Goal: Task Accomplishment & Management: Use online tool/utility

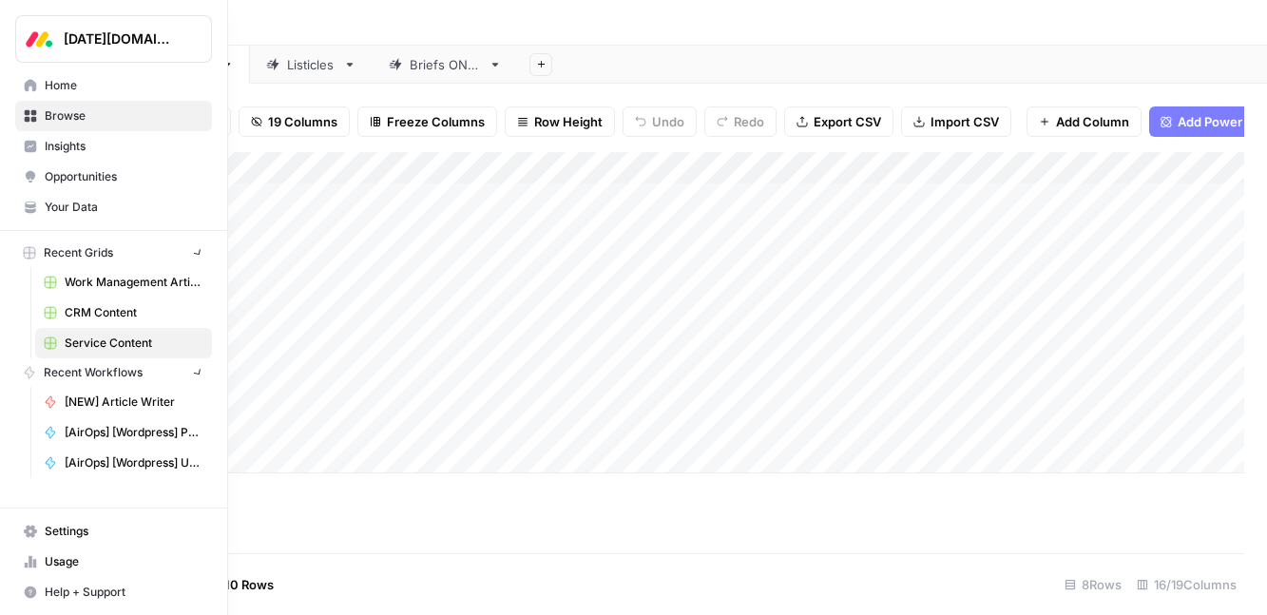
click at [29, 91] on icon at bounding box center [30, 85] width 13 height 13
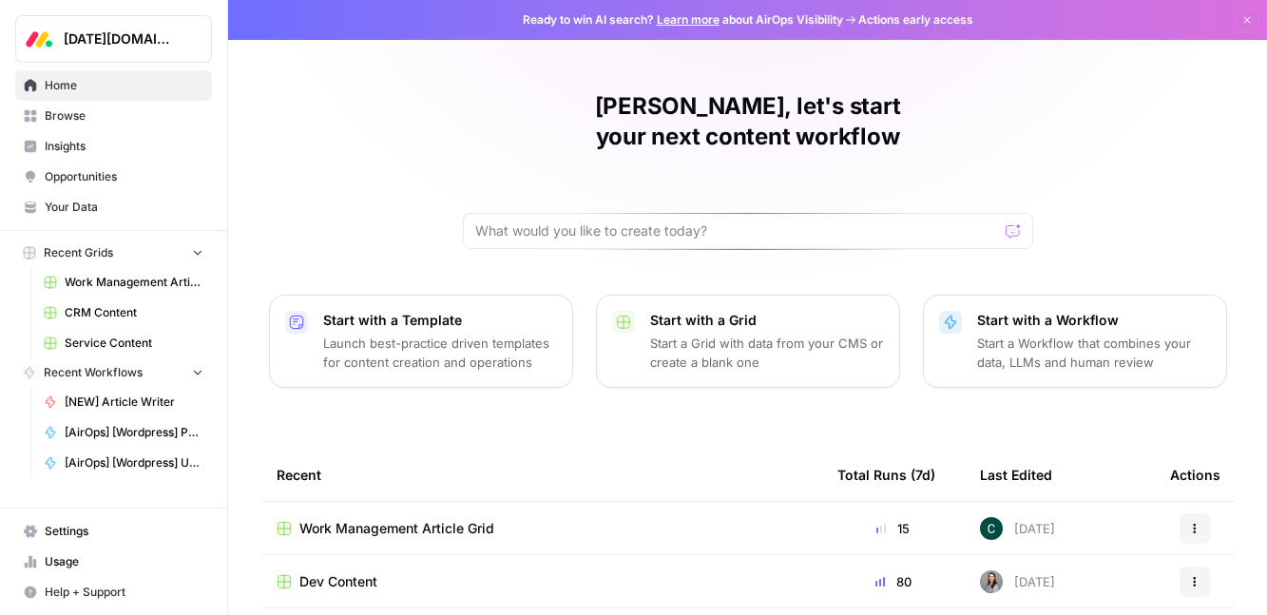
click at [119, 279] on span "Work Management Article Grid" at bounding box center [134, 282] width 139 height 17
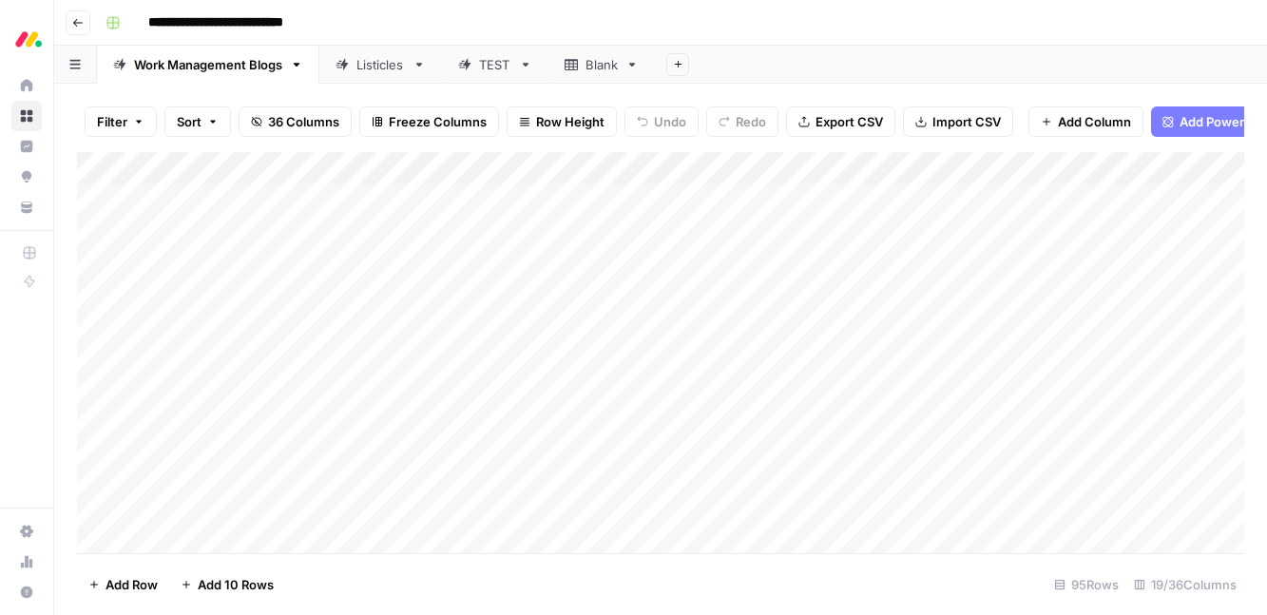
click at [130, 127] on button "Filter" at bounding box center [121, 121] width 72 height 30
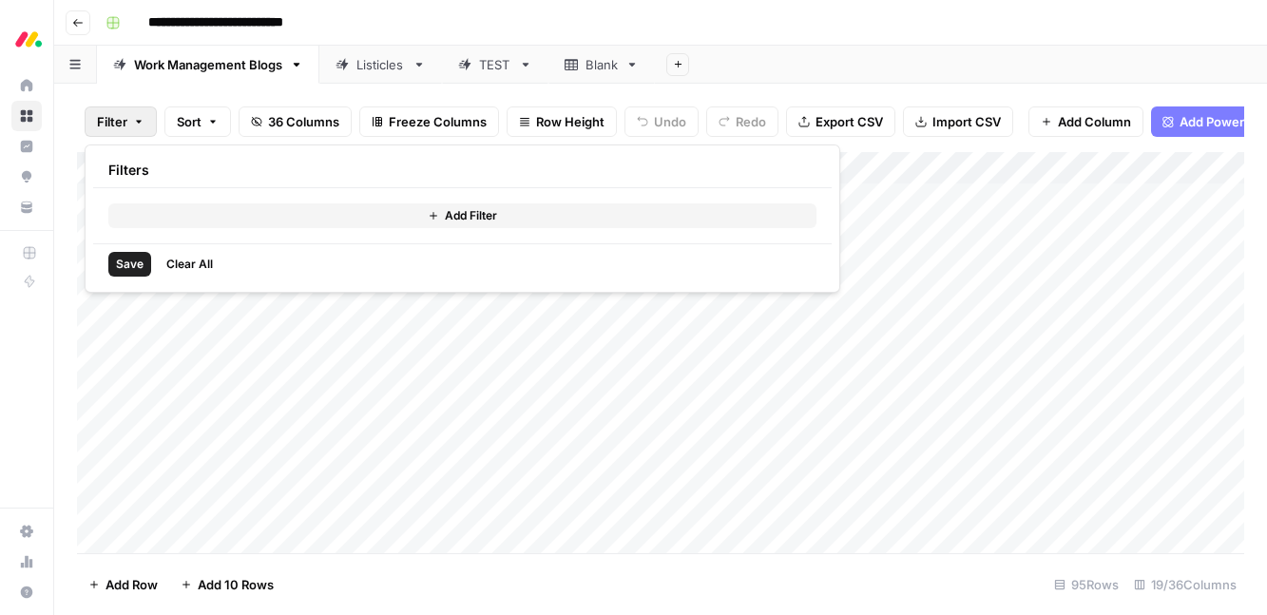
click at [474, 220] on span "Add Filter" at bounding box center [471, 215] width 52 height 17
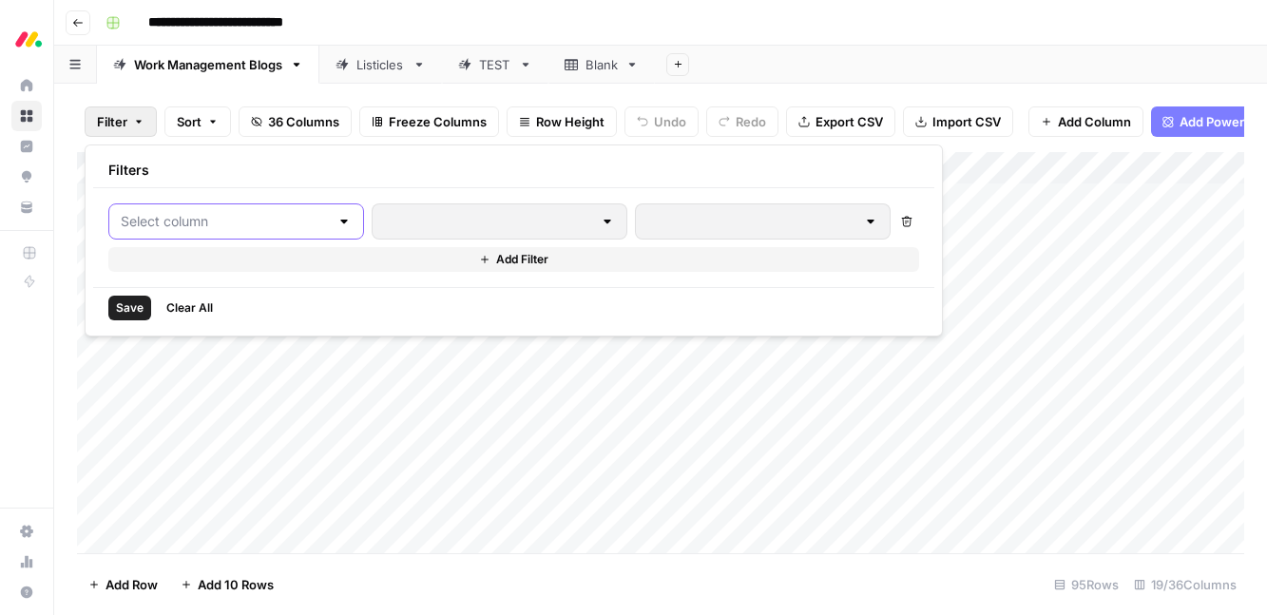
click at [278, 222] on input "text" at bounding box center [225, 221] width 208 height 19
type input "ed"
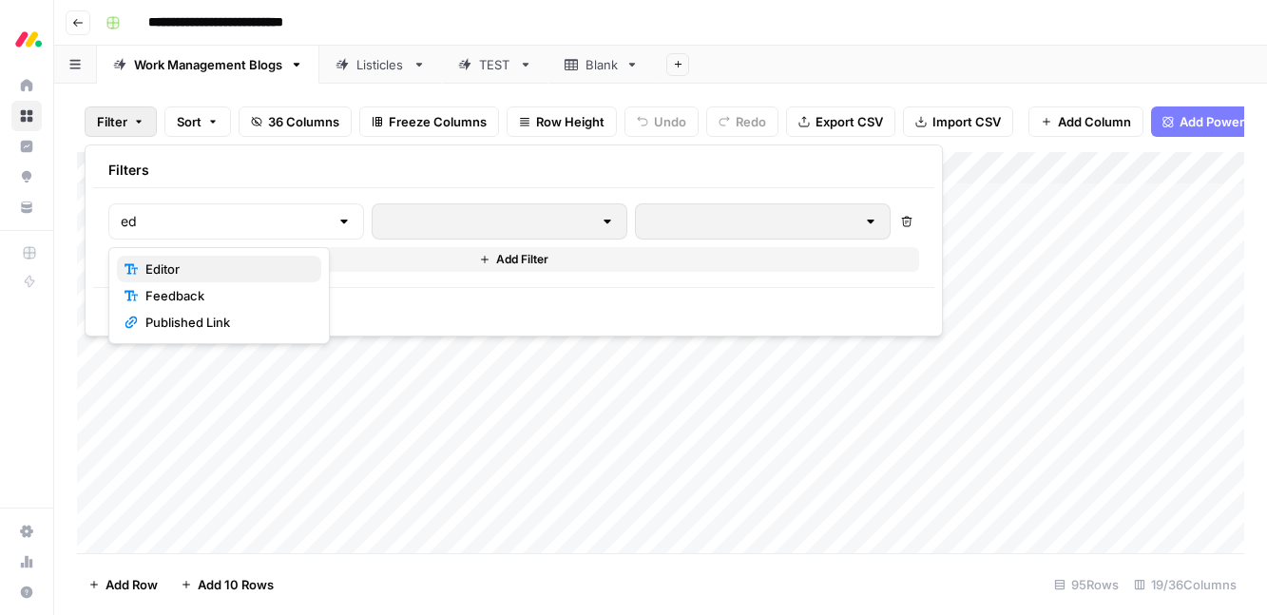
click at [250, 260] on span "Editor" at bounding box center [225, 269] width 161 height 19
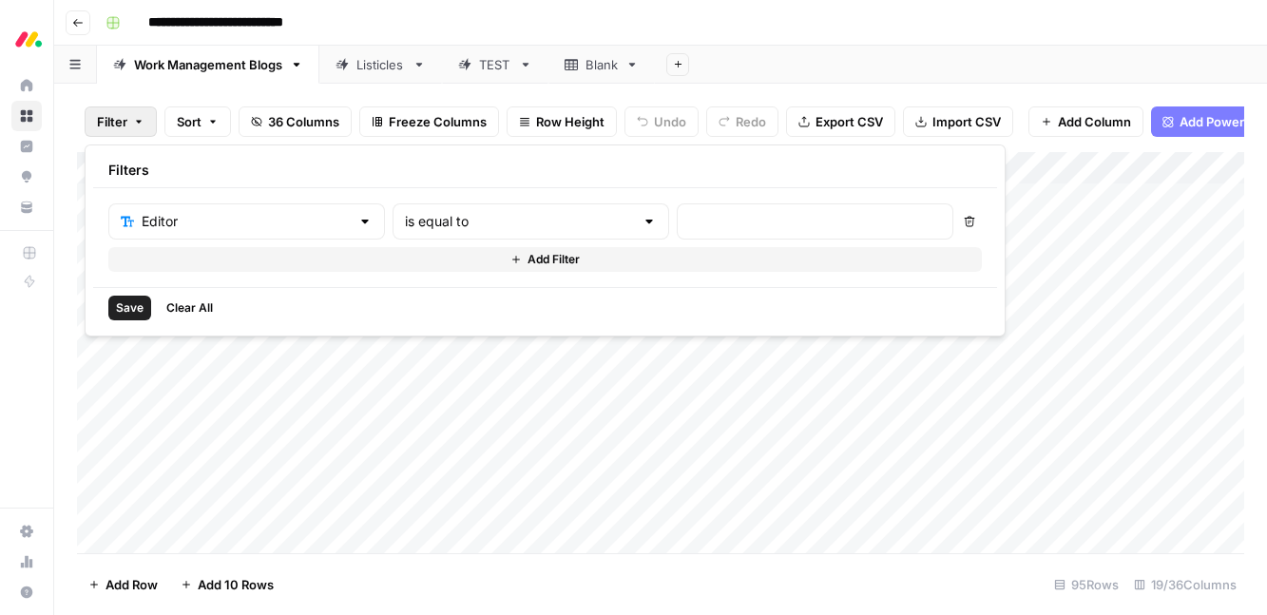
click at [386, 59] on div "Listicles" at bounding box center [380, 64] width 48 height 19
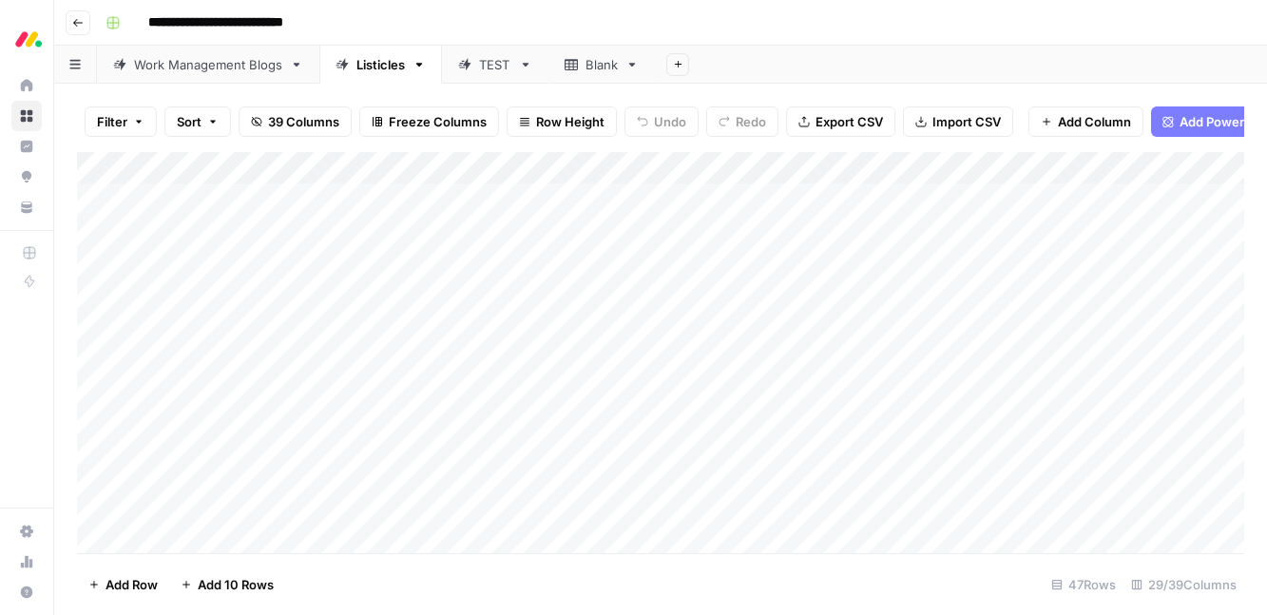
click at [116, 131] on button "Filter" at bounding box center [121, 121] width 72 height 30
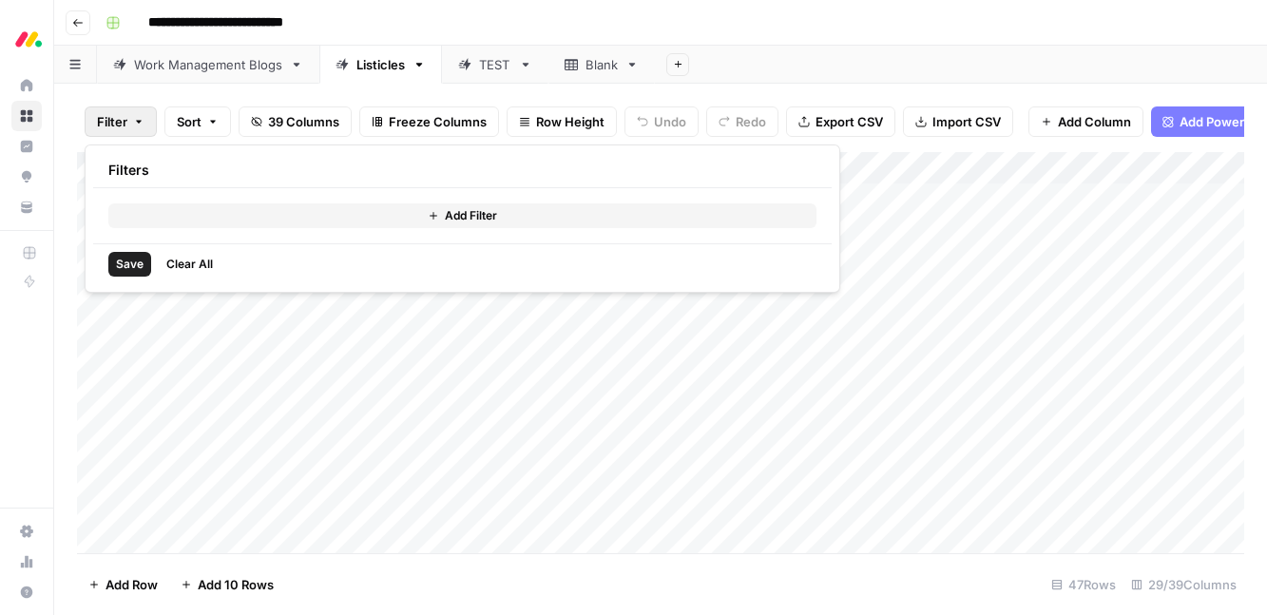
click at [197, 215] on button "Add Filter" at bounding box center [462, 215] width 708 height 25
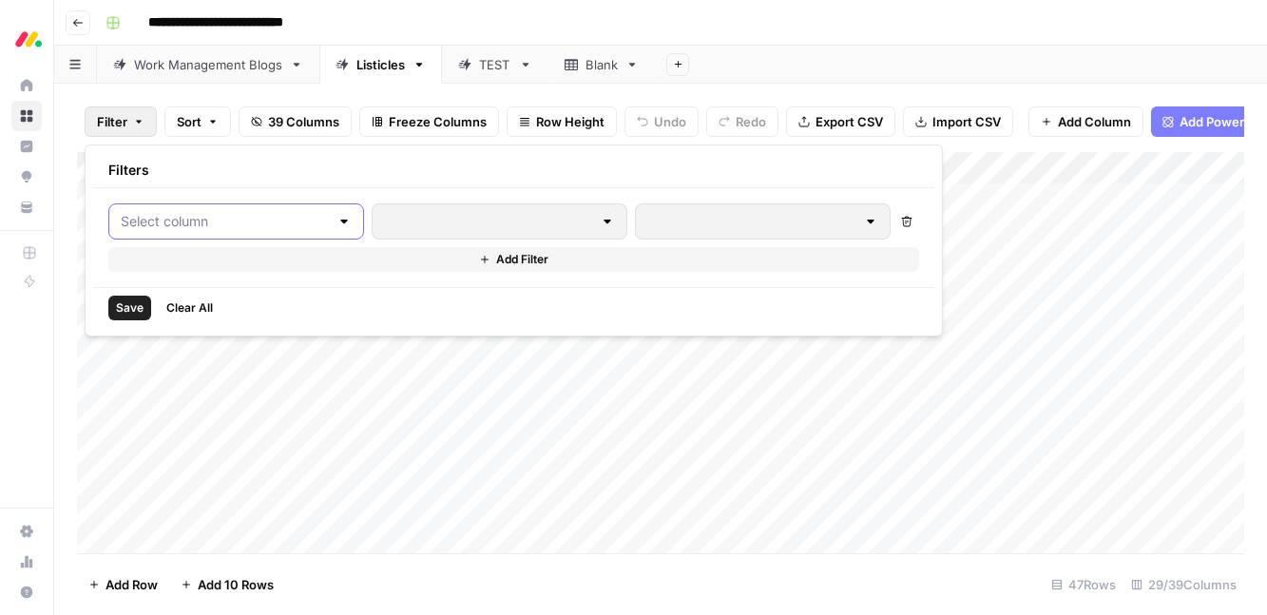
click at [267, 215] on input "text" at bounding box center [225, 221] width 208 height 19
type input "ed"
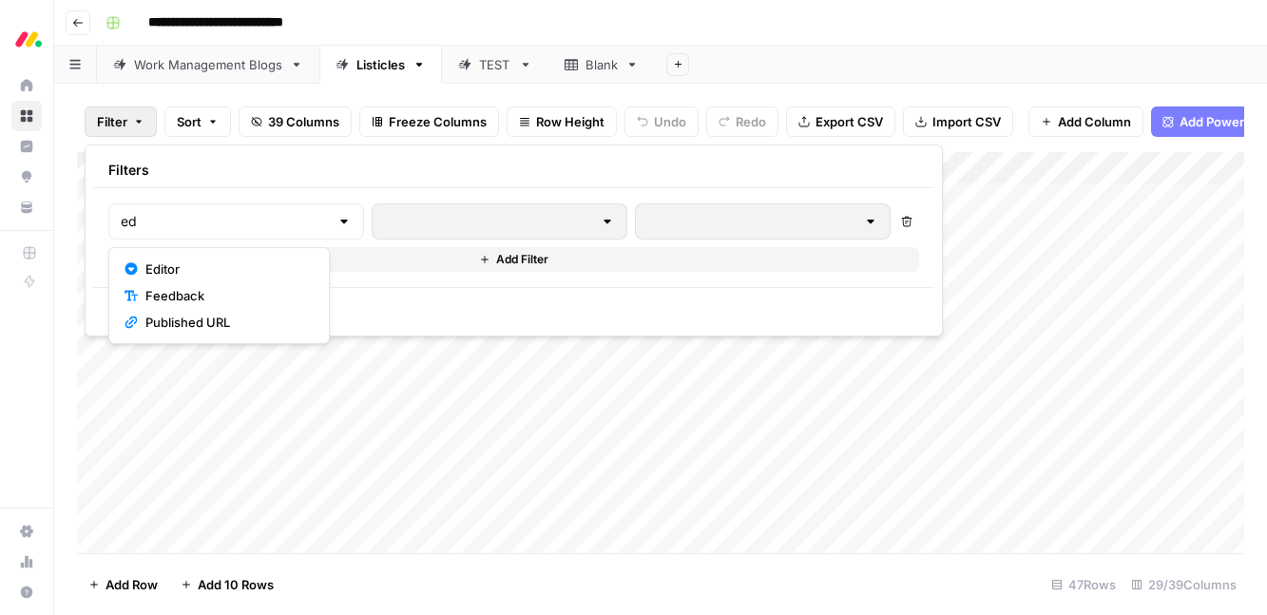
click at [236, 258] on button "Editor" at bounding box center [219, 269] width 204 height 27
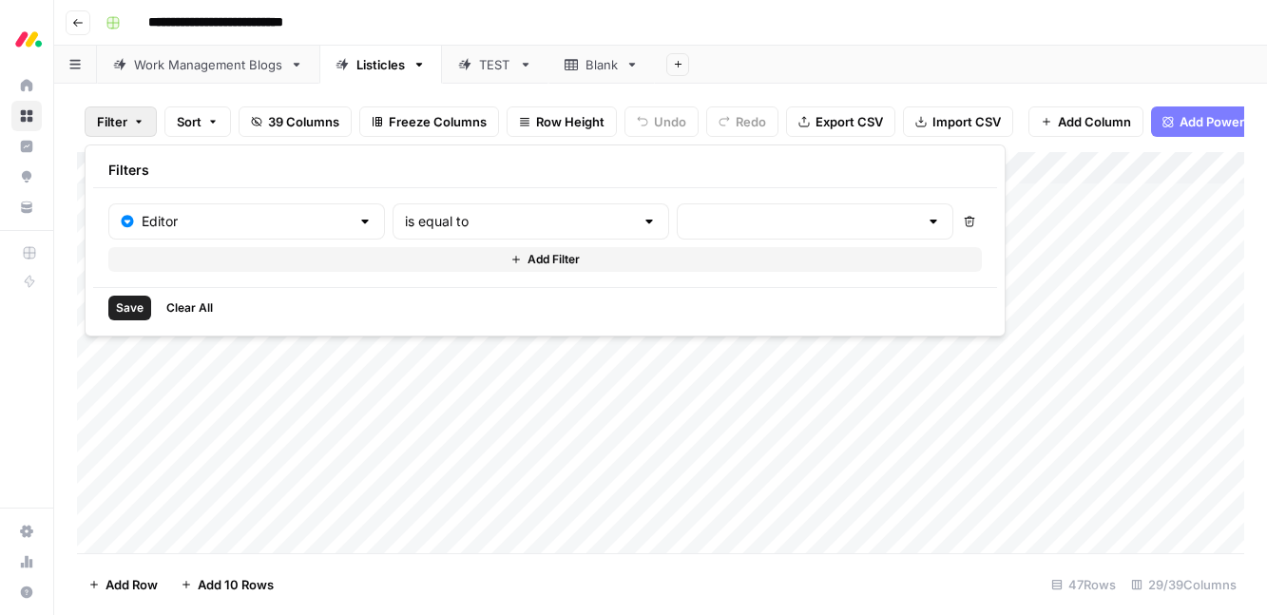
click at [677, 232] on div at bounding box center [815, 221] width 277 height 36
click at [633, 265] on span "Chaviva" at bounding box center [685, 269] width 159 height 19
type input "Chaviva"
click at [123, 309] on span "Save" at bounding box center [130, 307] width 28 height 17
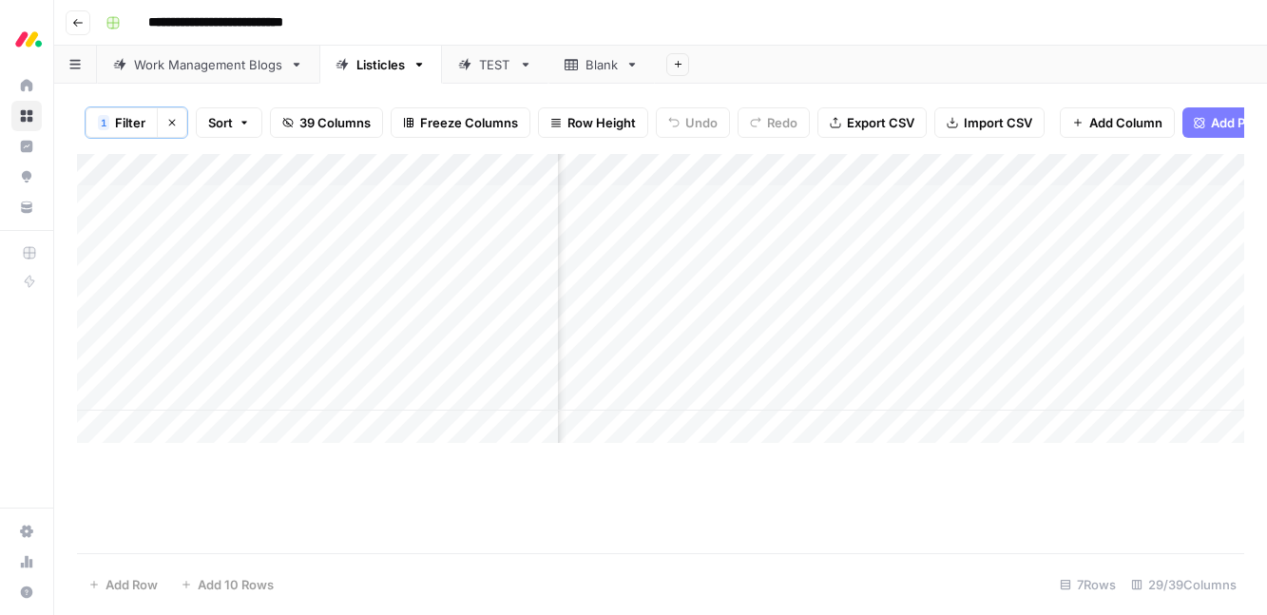
scroll to position [0, 2708]
click at [875, 203] on div "Add Column" at bounding box center [660, 298] width 1167 height 289
click at [875, 200] on div "Add Column" at bounding box center [660, 298] width 1167 height 289
click at [875, 202] on div "Add Column" at bounding box center [660, 298] width 1167 height 289
click at [875, 298] on div "Add Column" at bounding box center [660, 298] width 1167 height 289
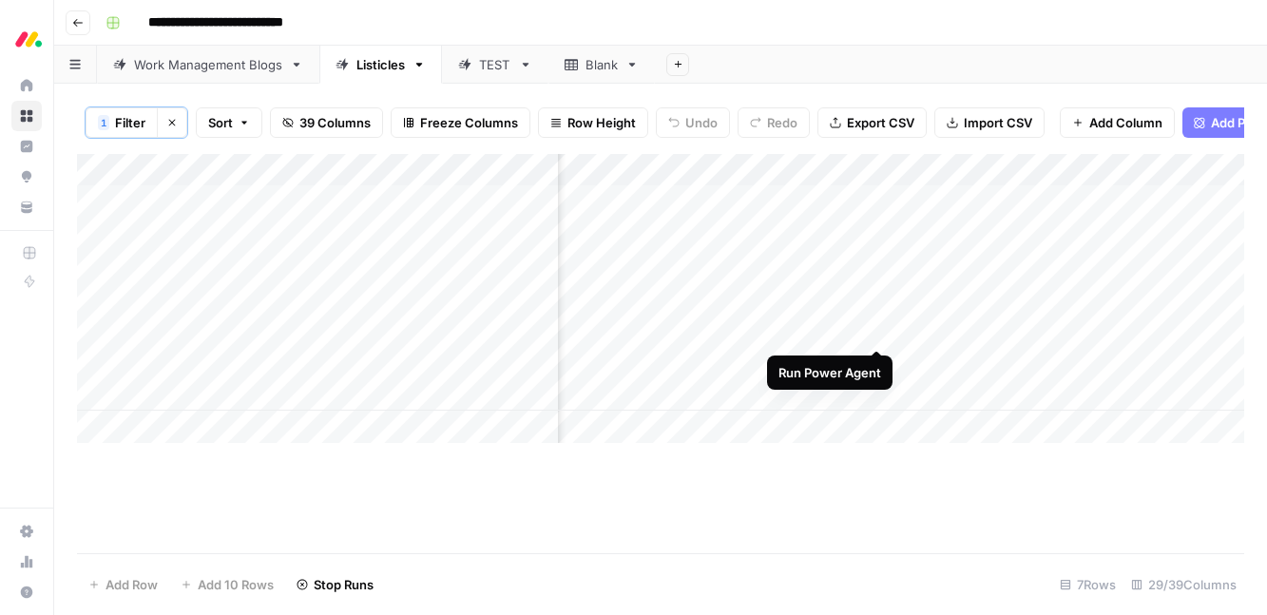
click at [876, 332] on div "Add Column" at bounding box center [660, 298] width 1167 height 289
click at [876, 363] on div "Add Column" at bounding box center [660, 298] width 1167 height 289
click at [876, 394] on div "Add Column" at bounding box center [660, 298] width 1167 height 289
